Goal: Find specific page/section: Find specific page/section

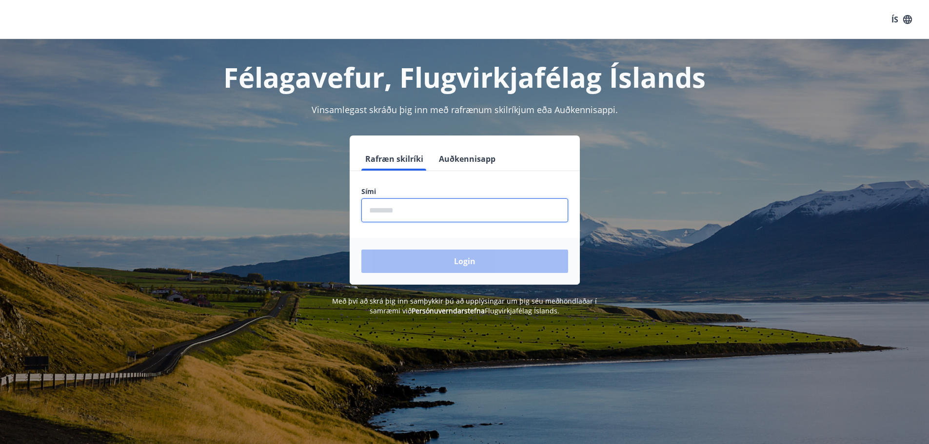
click at [394, 203] on input "phone" at bounding box center [464, 211] width 207 height 24
click at [417, 205] on input "phone" at bounding box center [464, 211] width 207 height 24
click at [413, 208] on input "phone" at bounding box center [464, 211] width 207 height 24
type input "*"
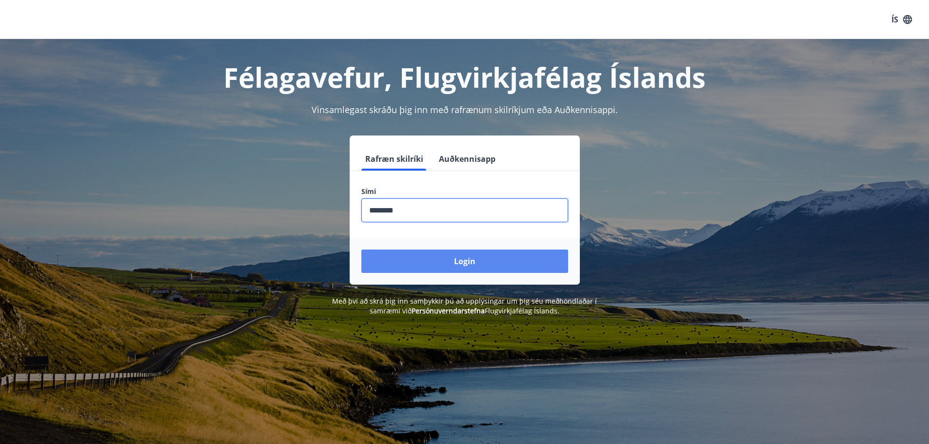
type input "********"
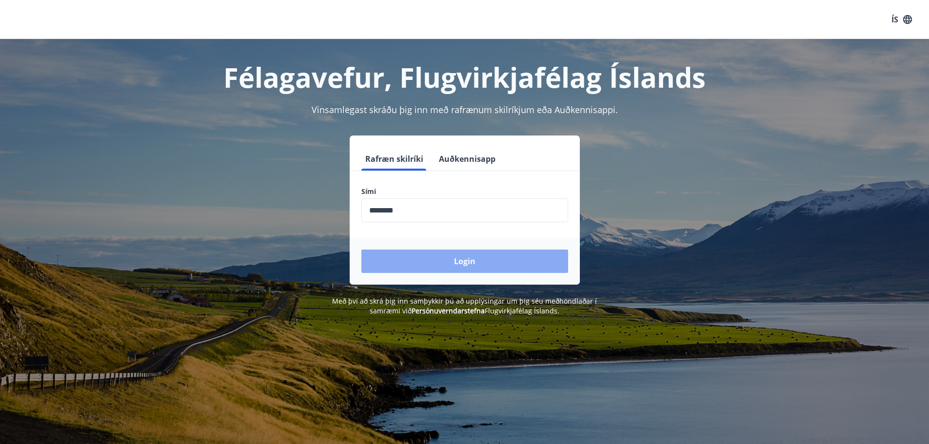
click at [459, 260] on button "Login" at bounding box center [464, 261] width 207 height 23
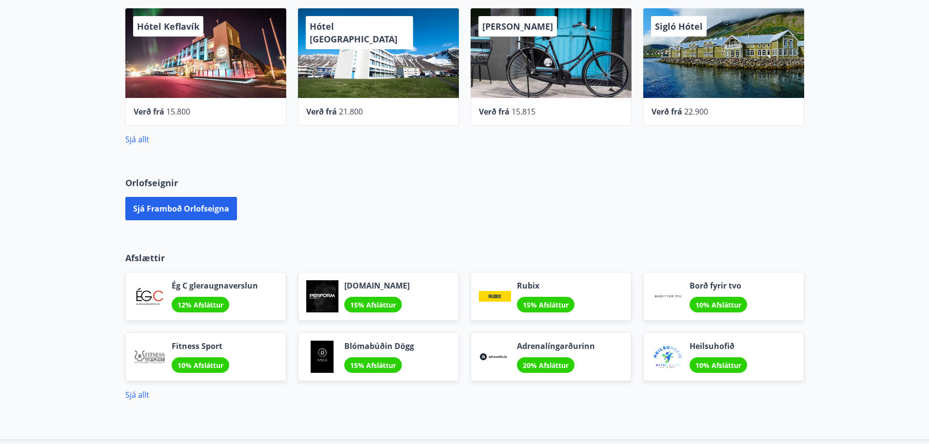
scroll to position [390, 0]
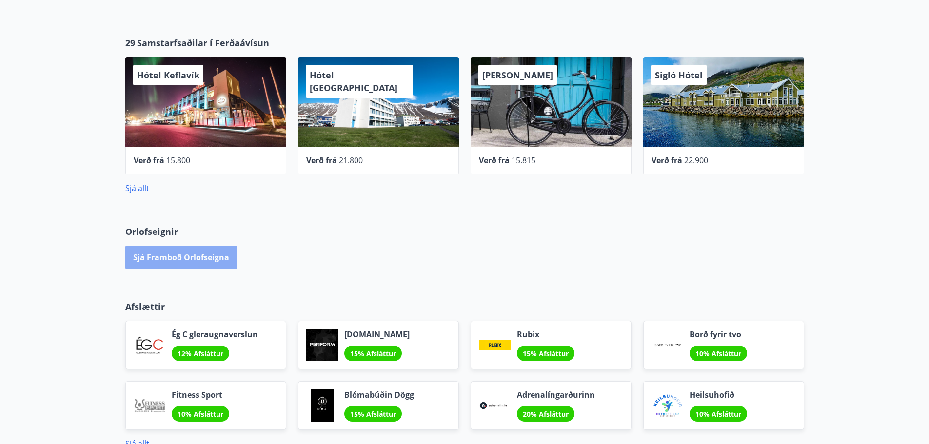
click at [198, 260] on button "Sjá framboð orlofseigna" at bounding box center [181, 257] width 112 height 23
